Goal: Ask a question: Seek information or help from site administrators or community

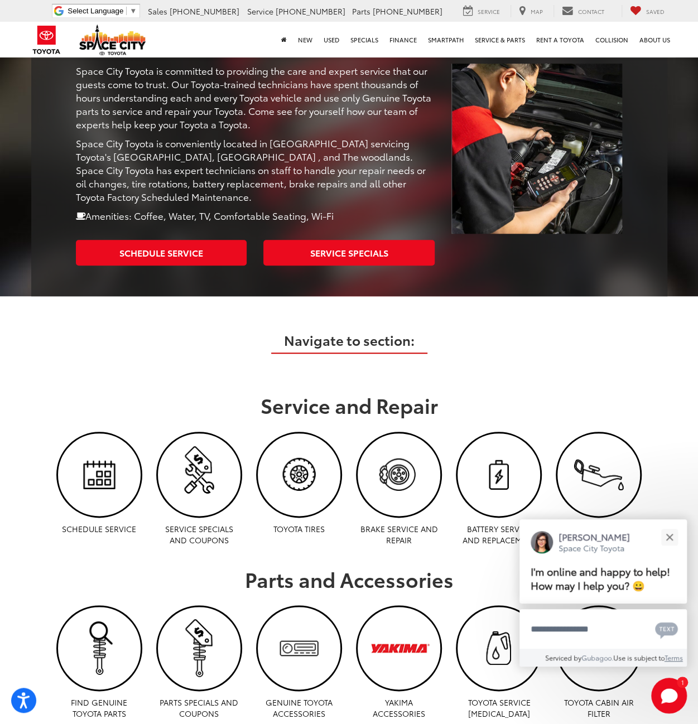
scroll to position [391, 0]
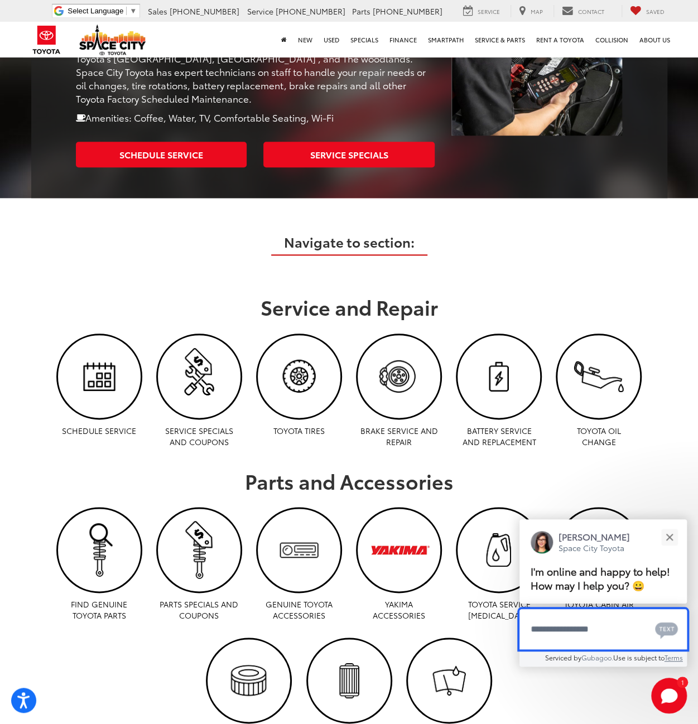
click at [593, 630] on textarea "Type your message" at bounding box center [603, 629] width 167 height 40
type textarea "*"
type textarea "******"
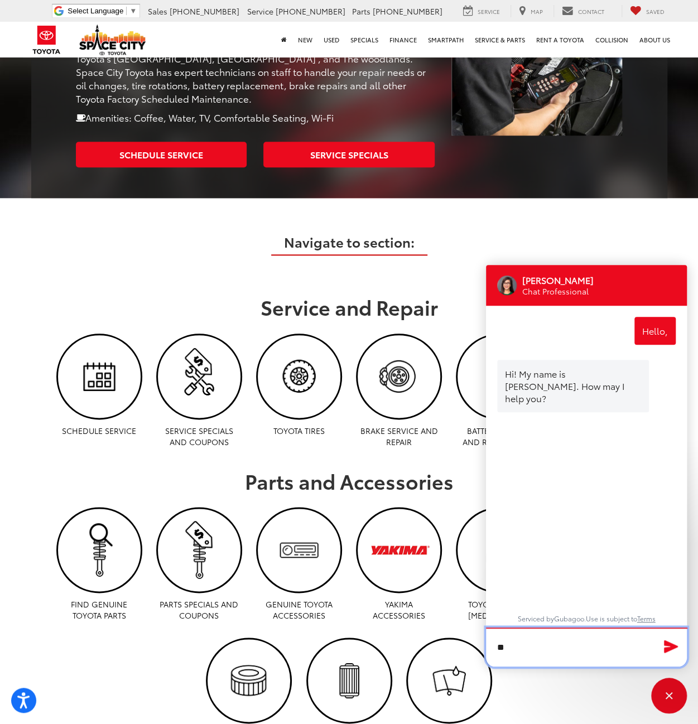
type textarea "*"
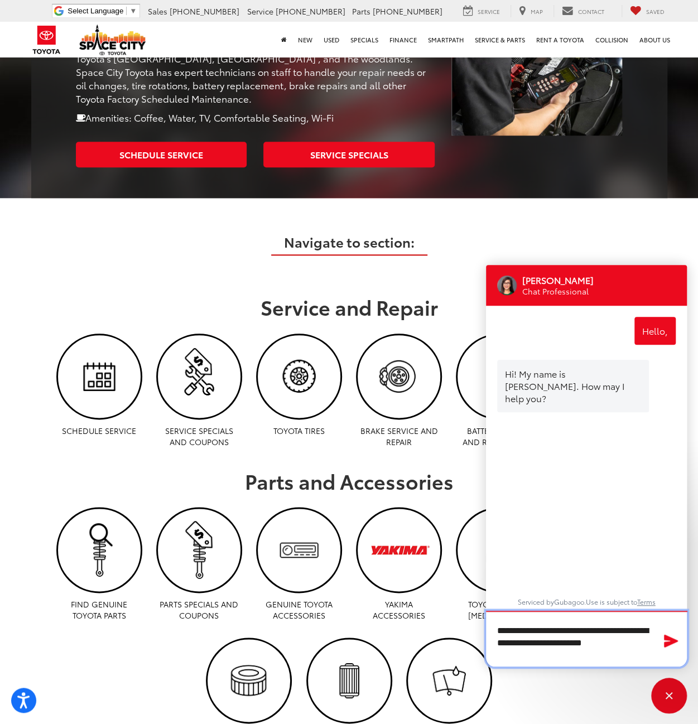
click at [497, 637] on textarea "**********" at bounding box center [586, 639] width 201 height 56
type textarea "**********"
click at [667, 648] on icon "Send Message" at bounding box center [671, 641] width 18 height 16
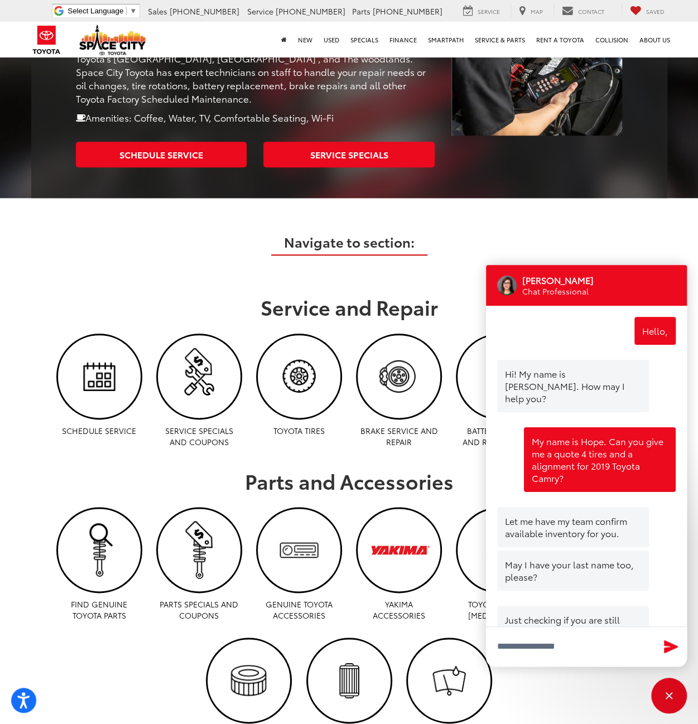
scroll to position [48, 0]
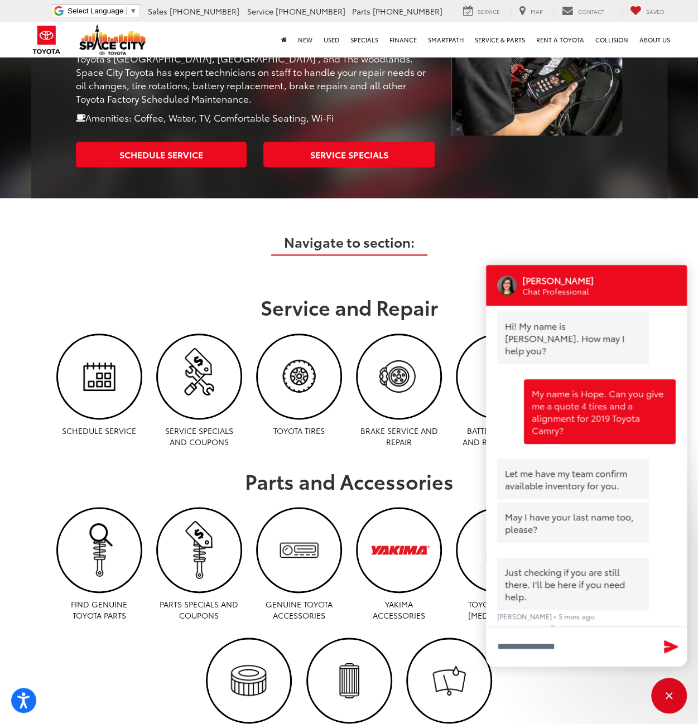
drag, startPoint x: 544, startPoint y: 617, endPoint x: 544, endPoint y: 636, distance: 19.5
click at [544, 633] on div "[PERSON_NAME] Chat Professional Hello, 7 mins ago Hi! My name is [PERSON_NAME].…" at bounding box center [586, 466] width 201 height 402
click at [545, 649] on textarea "Type your message" at bounding box center [586, 647] width 201 height 40
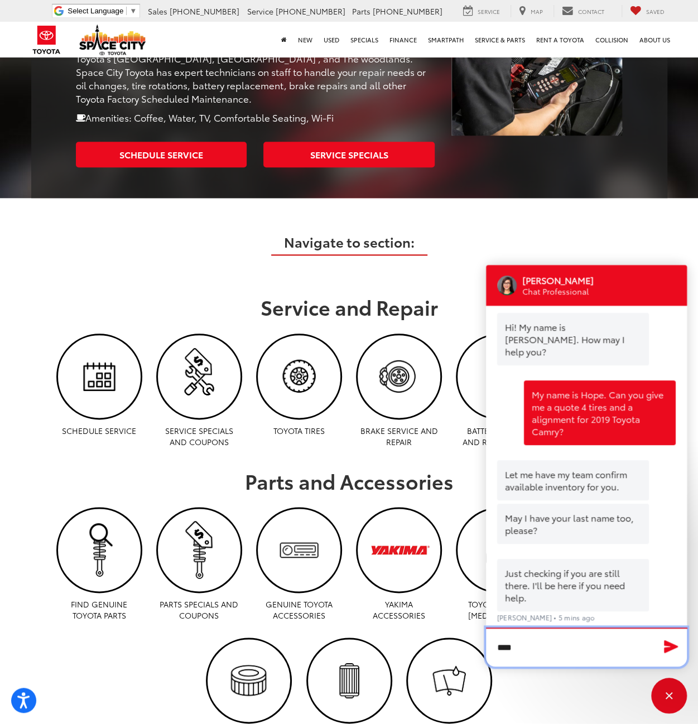
type textarea "*****"
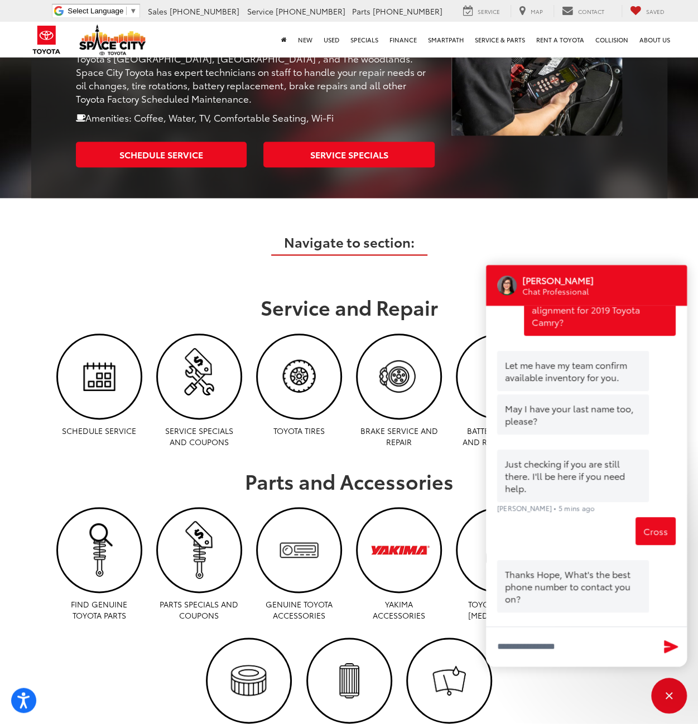
scroll to position [158, 0]
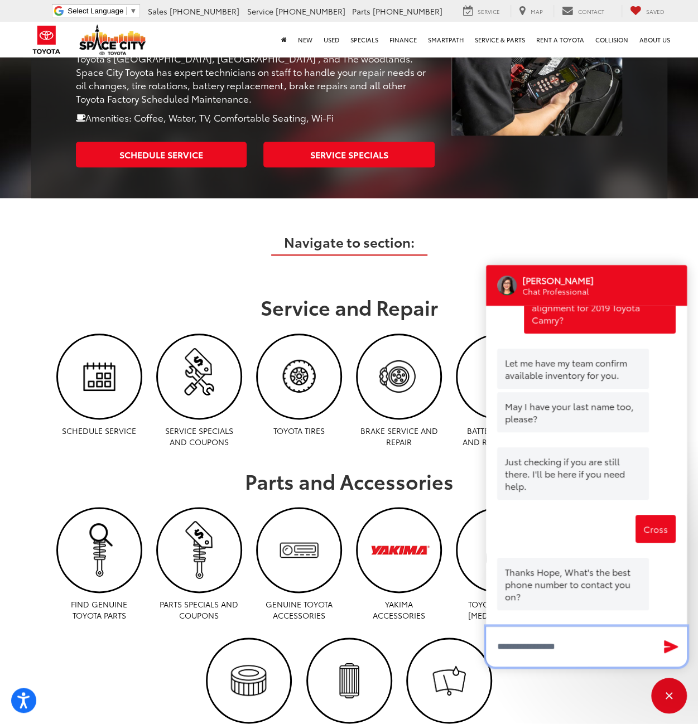
click at [524, 646] on input "Type your message" at bounding box center [586, 647] width 201 height 40
type input "**********"
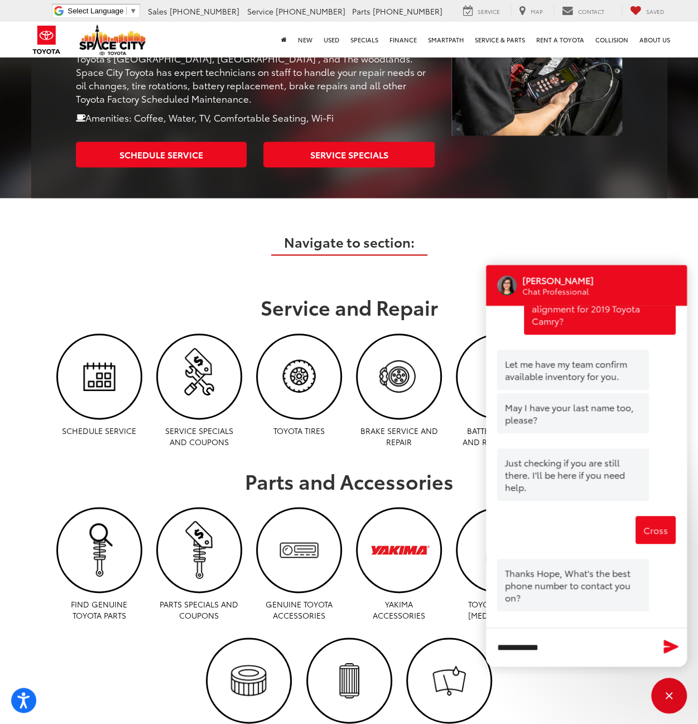
click at [671, 650] on icon "Send Message" at bounding box center [671, 646] width 15 height 13
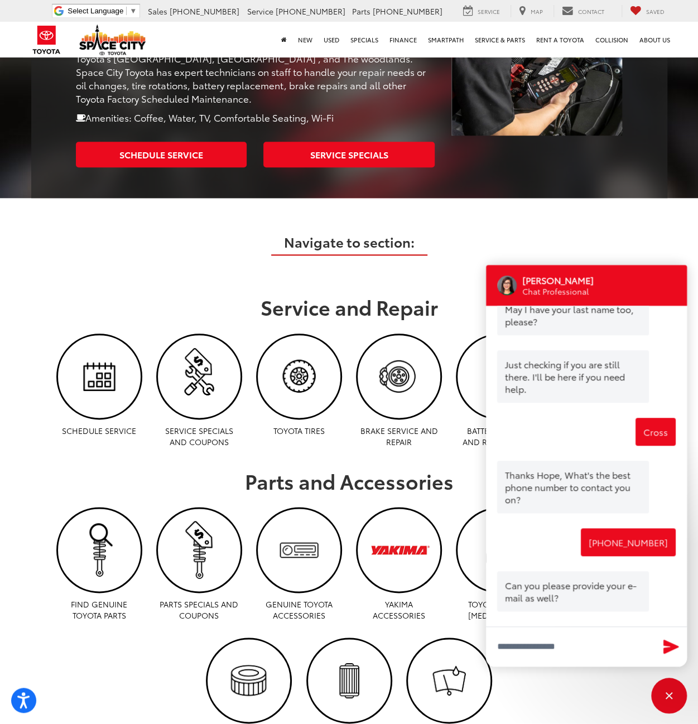
scroll to position [257, 0]
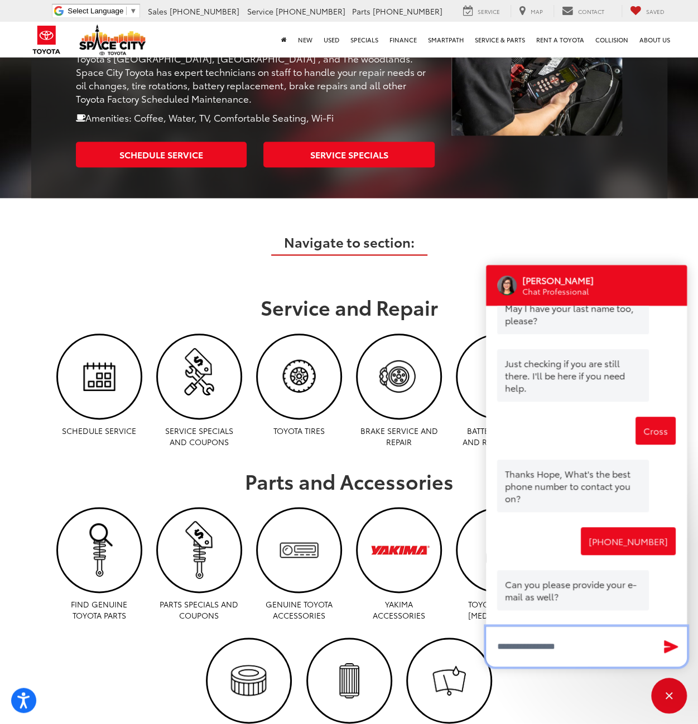
click at [566, 637] on input "Type your message" at bounding box center [586, 647] width 201 height 40
type input "**********"
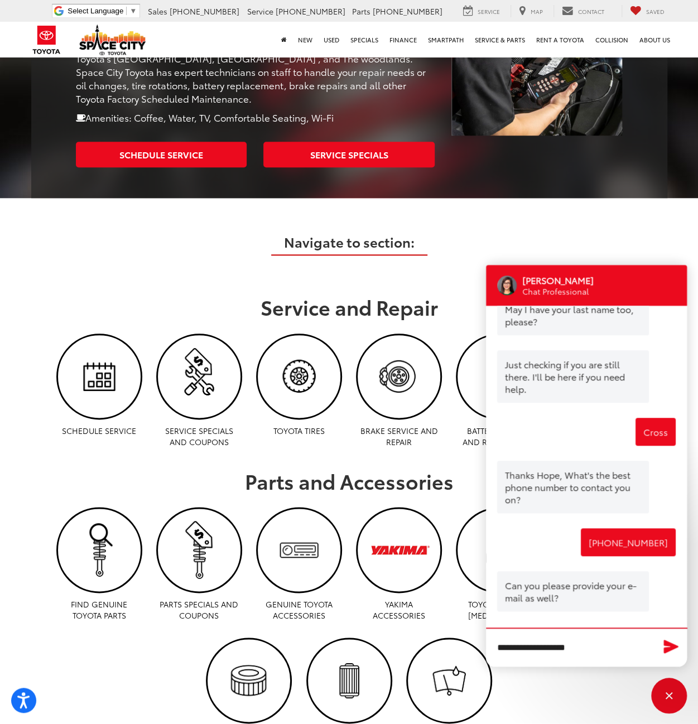
click at [665, 650] on icon "Send Message" at bounding box center [671, 646] width 15 height 13
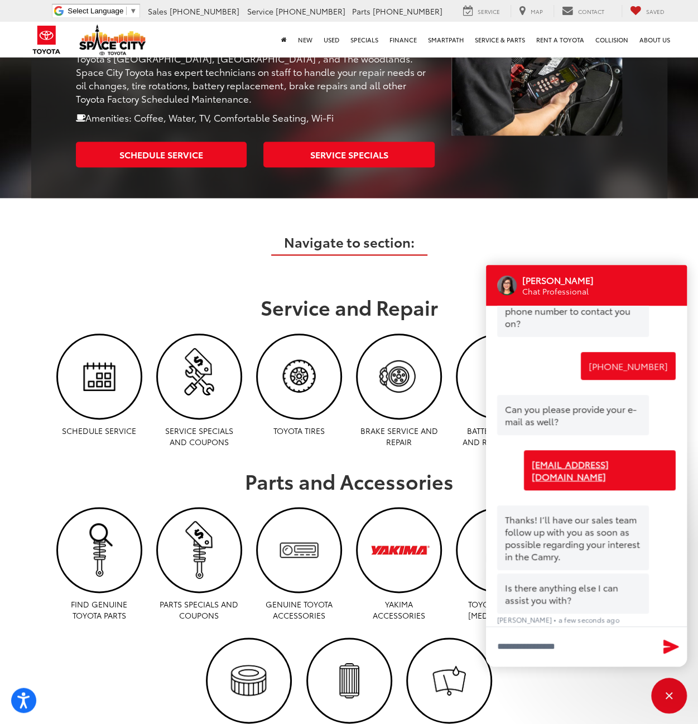
scroll to position [468, 0]
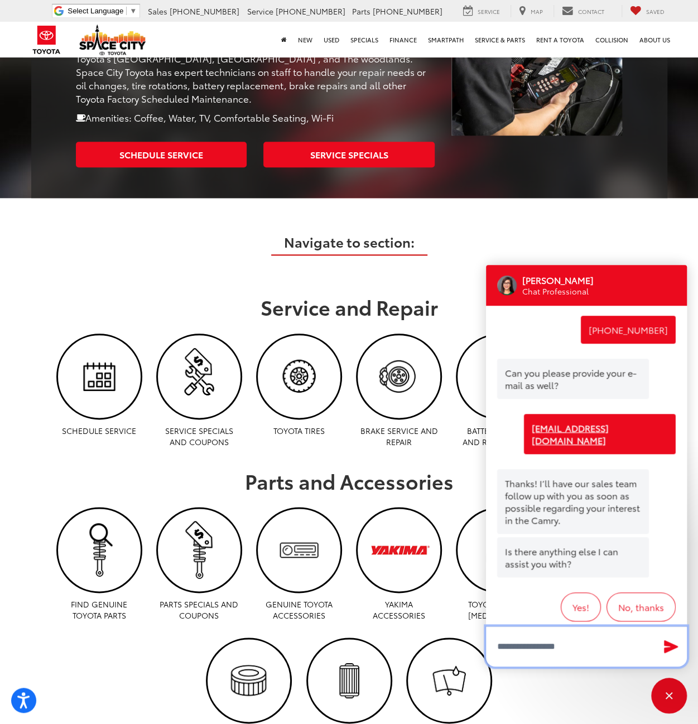
click at [570, 646] on textarea "Type your message" at bounding box center [586, 647] width 201 height 40
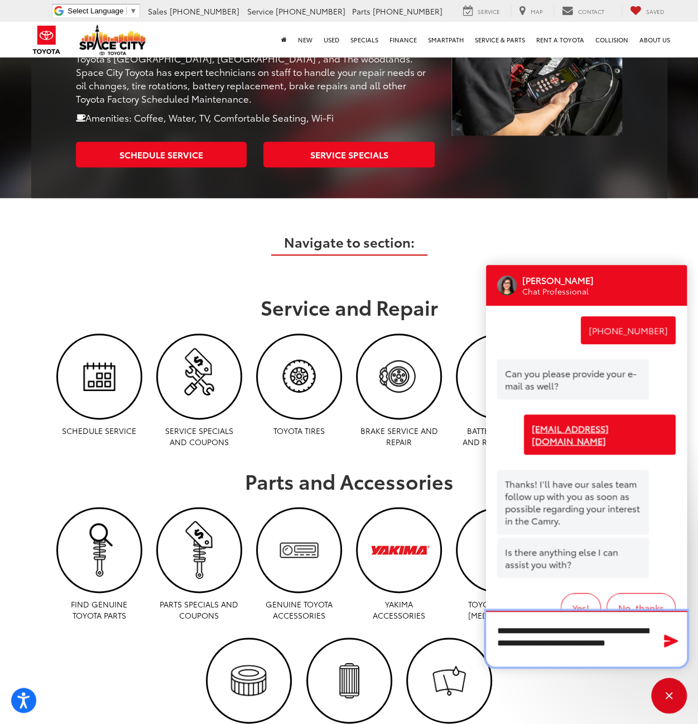
type textarea "**********"
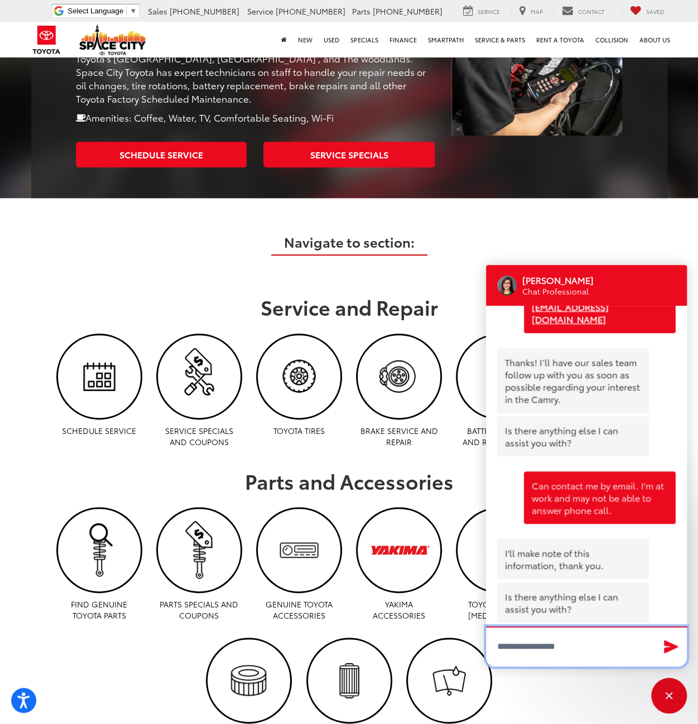
scroll to position [634, 0]
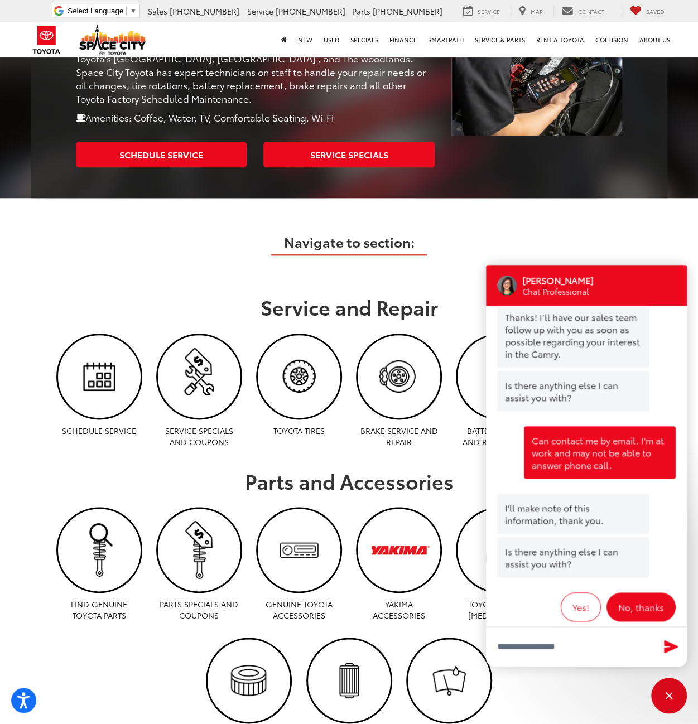
click at [626, 593] on button "No, thanks" at bounding box center [641, 607] width 69 height 29
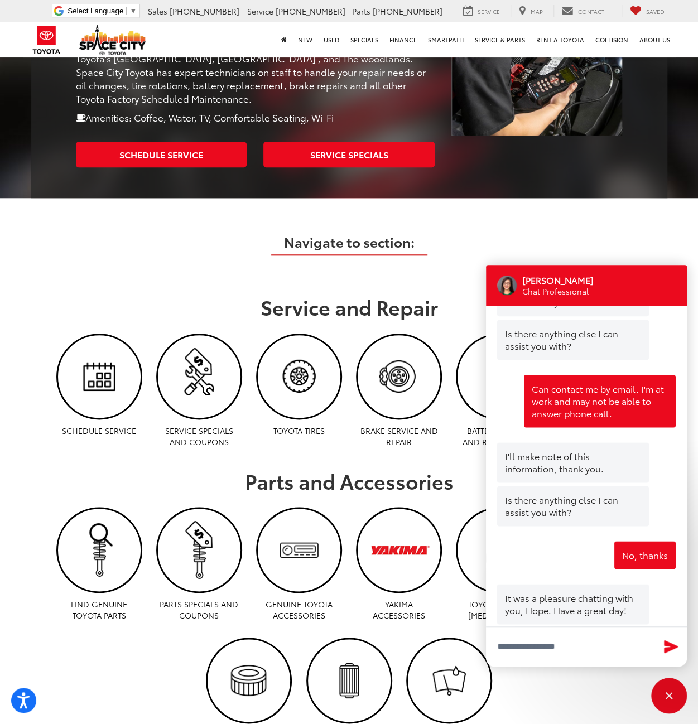
scroll to position [688, 0]
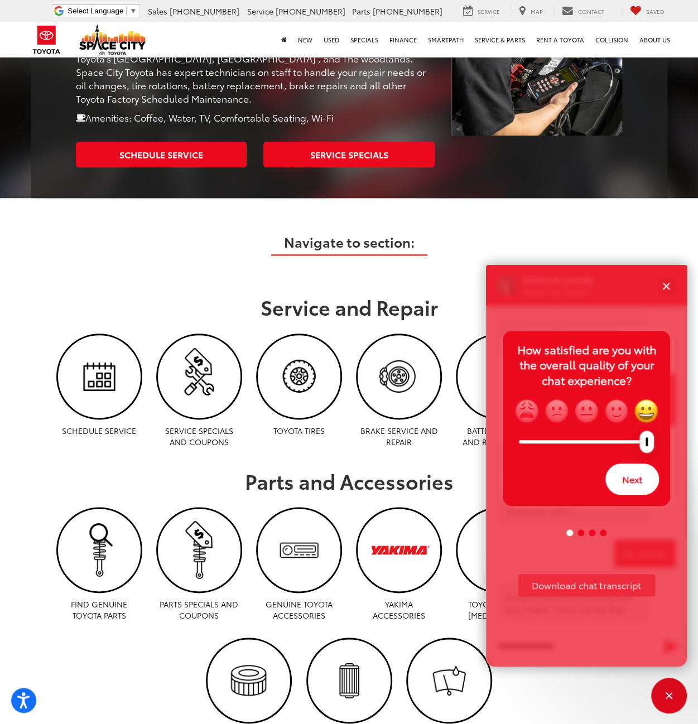
drag, startPoint x: 585, startPoint y: 453, endPoint x: 652, endPoint y: 447, distance: 67.2
click at [652, 447] on div at bounding box center [647, 442] width 15 height 22
click at [629, 480] on button "Next" at bounding box center [632, 479] width 54 height 31
drag, startPoint x: 585, startPoint y: 449, endPoint x: 659, endPoint y: 449, distance: 73.7
click at [654, 449] on div at bounding box center [647, 442] width 15 height 22
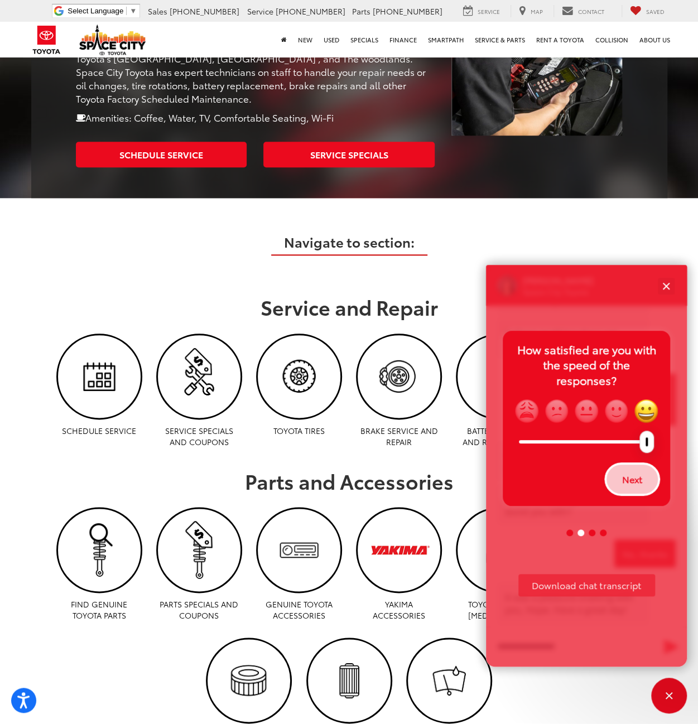
click at [637, 483] on button "Next" at bounding box center [632, 479] width 54 height 31
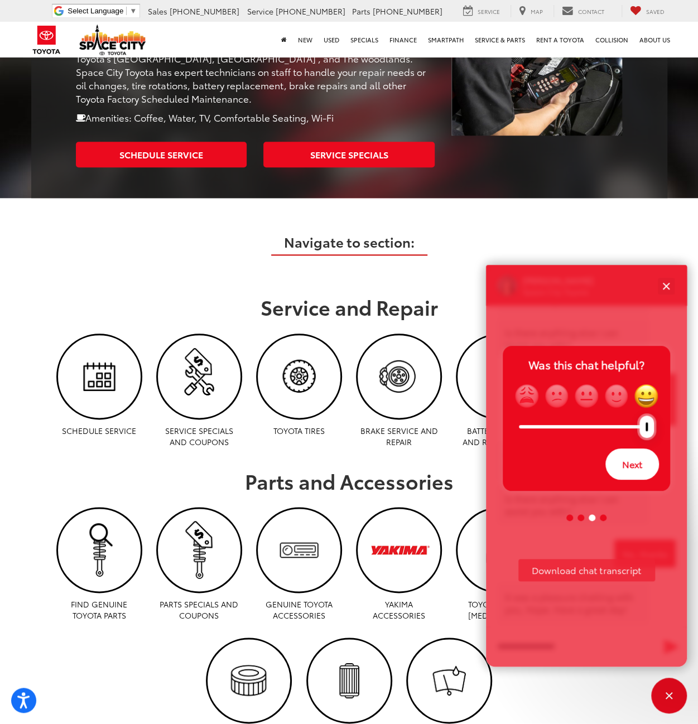
drag, startPoint x: 583, startPoint y: 428, endPoint x: 637, endPoint y: 431, distance: 54.8
click at [640, 431] on div at bounding box center [647, 427] width 15 height 22
click at [644, 465] on button "Next" at bounding box center [632, 464] width 54 height 31
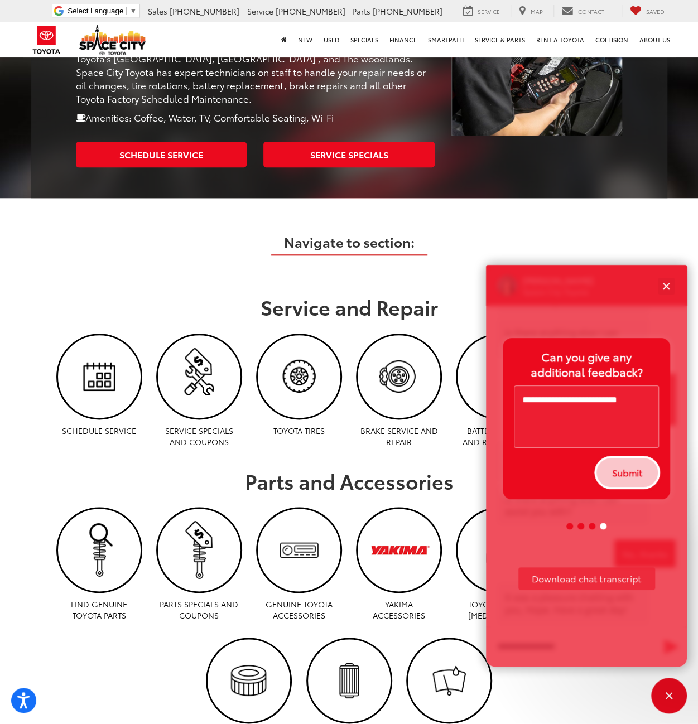
click at [629, 484] on button "Submit" at bounding box center [627, 472] width 64 height 31
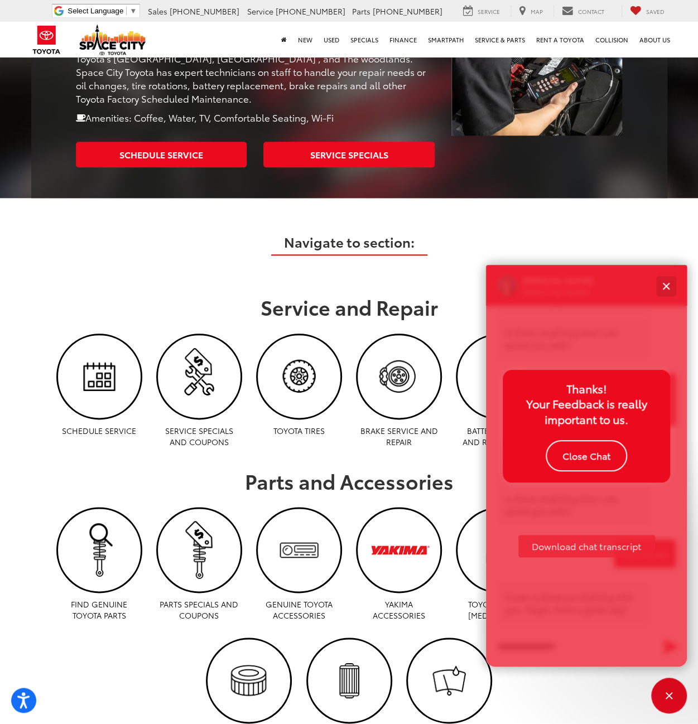
click at [674, 277] on button "Close" at bounding box center [666, 286] width 24 height 24
